Goal: Task Accomplishment & Management: Use online tool/utility

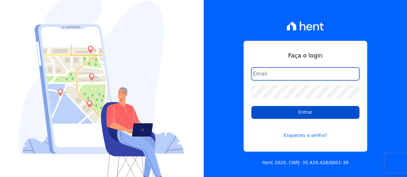
type input "[EMAIL_ADDRESS][DOMAIN_NAME]"
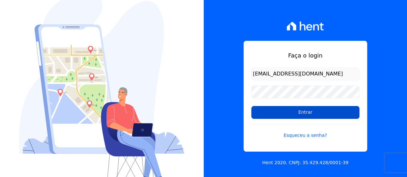
click at [282, 113] on input "Entrar" at bounding box center [305, 112] width 108 height 13
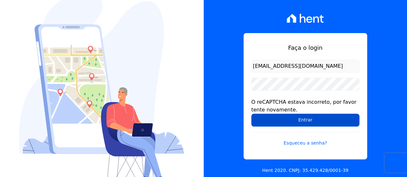
click at [273, 120] on input "Entrar" at bounding box center [305, 120] width 108 height 13
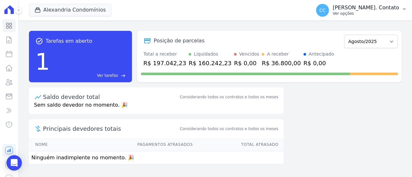
click at [366, 14] on p "Ver opções" at bounding box center [366, 13] width 66 height 5
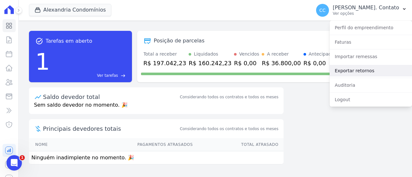
click at [356, 72] on link "Exportar retornos" at bounding box center [370, 71] width 82 height 12
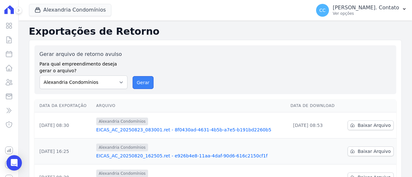
click at [143, 83] on button "Gerar" at bounding box center [143, 82] width 21 height 13
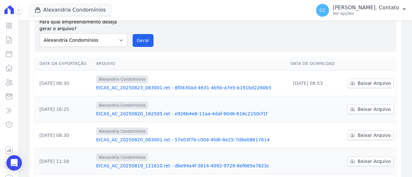
scroll to position [64, 0]
click at [168, 89] on link "EICAS_AC_20250823_083001.ret - 8f0430ad-4631-4b5b-a7e5-b191bd2260b5" at bounding box center [190, 87] width 189 height 6
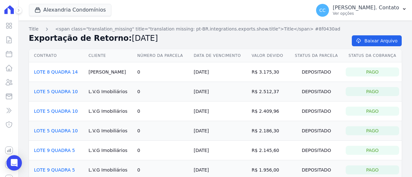
scroll to position [32, 0]
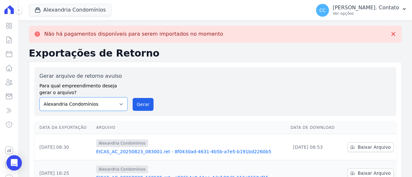
click at [108, 102] on select "Alexandria Condomínios LEIDENS INCORPORACOES" at bounding box center [84, 104] width 88 height 14
select select "5bdeb93c-2a41-4d1a-9363-39a0f0c73ecf"
click at [40, 97] on select "Alexandria Condomínios LEIDENS INCORPORACOES" at bounding box center [84, 104] width 88 height 14
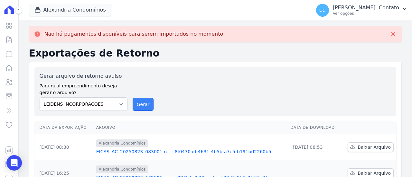
click at [144, 105] on button "Gerar" at bounding box center [143, 104] width 21 height 13
click at [174, 155] on td "Alexandria Condomínios EICAS_AC_20250823_083001.ret - 8f0430ad-4631-4b5b-a7e5-b…" at bounding box center [191, 147] width 194 height 26
click at [176, 153] on link "EICAS_AC_20250823_083001.ret - 8f0430ad-4631-4b5b-a7e5-b191bd2260b5" at bounding box center [190, 152] width 189 height 6
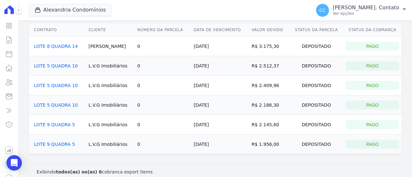
scroll to position [32, 0]
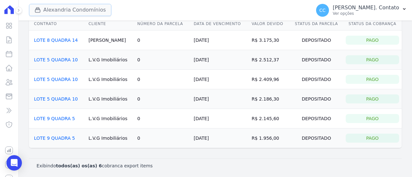
click at [58, 13] on button "Alexandria Condomínios" at bounding box center [70, 10] width 82 height 12
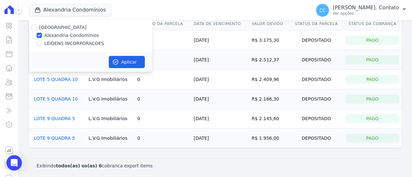
click at [61, 42] on label "LEIDENS INCORPORACOES" at bounding box center [74, 43] width 60 height 7
click at [42, 42] on input "LEIDENS INCORPORACOES" at bounding box center [39, 43] width 5 height 5
checkbox input "true"
click at [61, 37] on label "Alexandria Condomínios" at bounding box center [71, 35] width 55 height 7
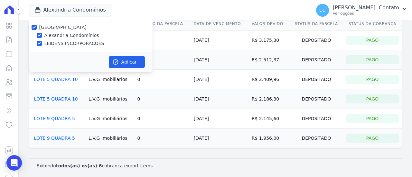
click at [42, 37] on input "Alexandria Condomínios" at bounding box center [39, 35] width 5 height 5
checkbox input "false"
click at [120, 61] on button "Aplicar" at bounding box center [127, 62] width 36 height 12
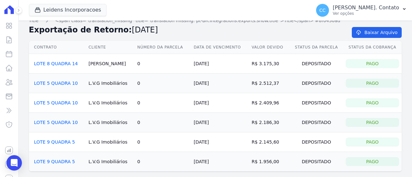
scroll to position [0, 0]
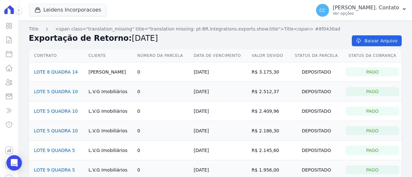
click at [10, 11] on icon at bounding box center [9, 9] width 9 height 9
click at [17, 11] on icon at bounding box center [19, 10] width 4 height 4
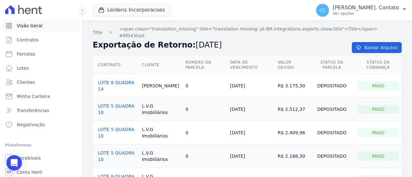
click at [36, 28] on span "Visão Geral" at bounding box center [30, 26] width 26 height 6
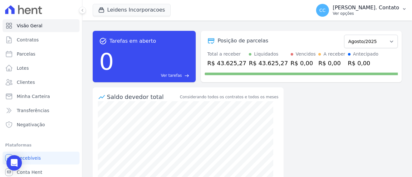
click at [367, 9] on p "Carla. Contato" at bounding box center [366, 8] width 66 height 6
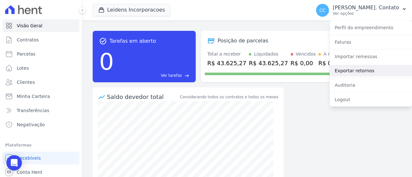
click at [358, 68] on link "Exportar retornos" at bounding box center [370, 71] width 82 height 12
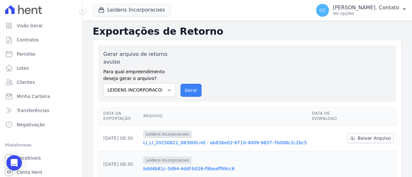
click at [193, 92] on button "Gerar" at bounding box center [190, 90] width 21 height 13
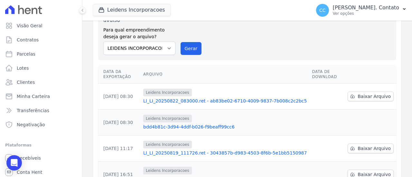
scroll to position [64, 0]
click at [214, 99] on link "LI_LI_20250822_083000.ret - ab83be02-6710-4009-9837-7b008c2c2bc5" at bounding box center [224, 100] width 163 height 6
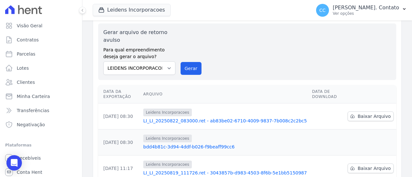
scroll to position [32, 0]
